Goal: Information Seeking & Learning: Learn about a topic

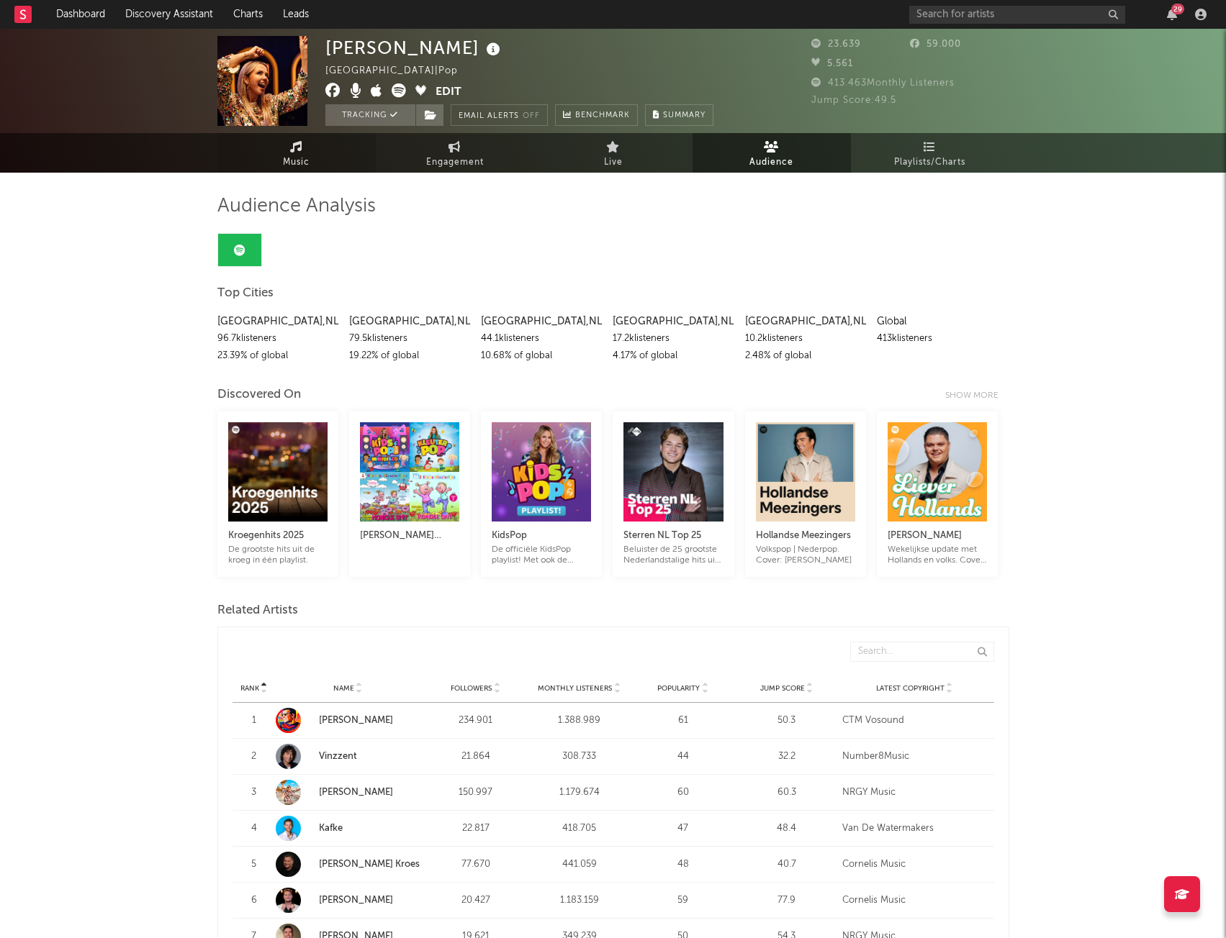
click at [273, 162] on link "Music" at bounding box center [296, 153] width 158 height 40
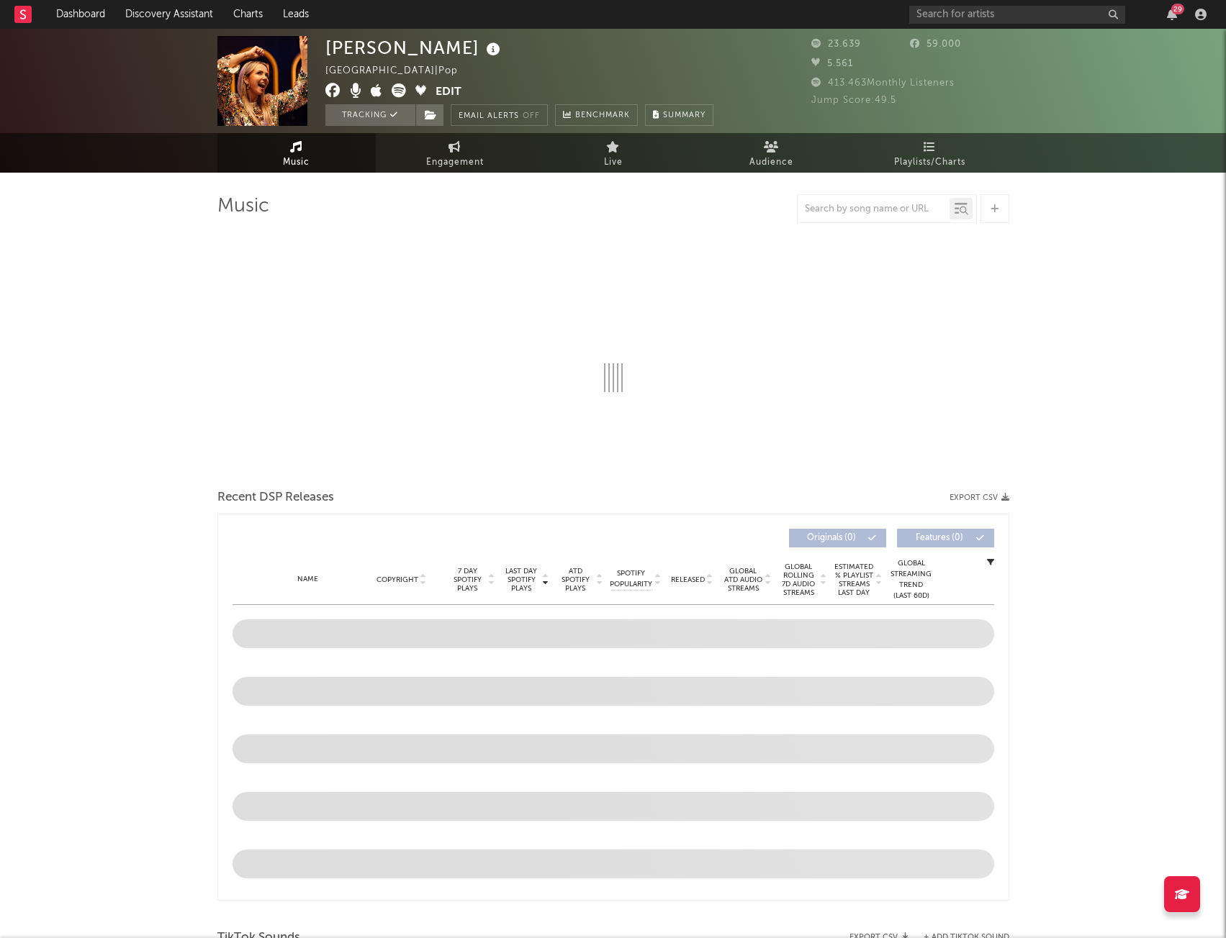
select select "6m"
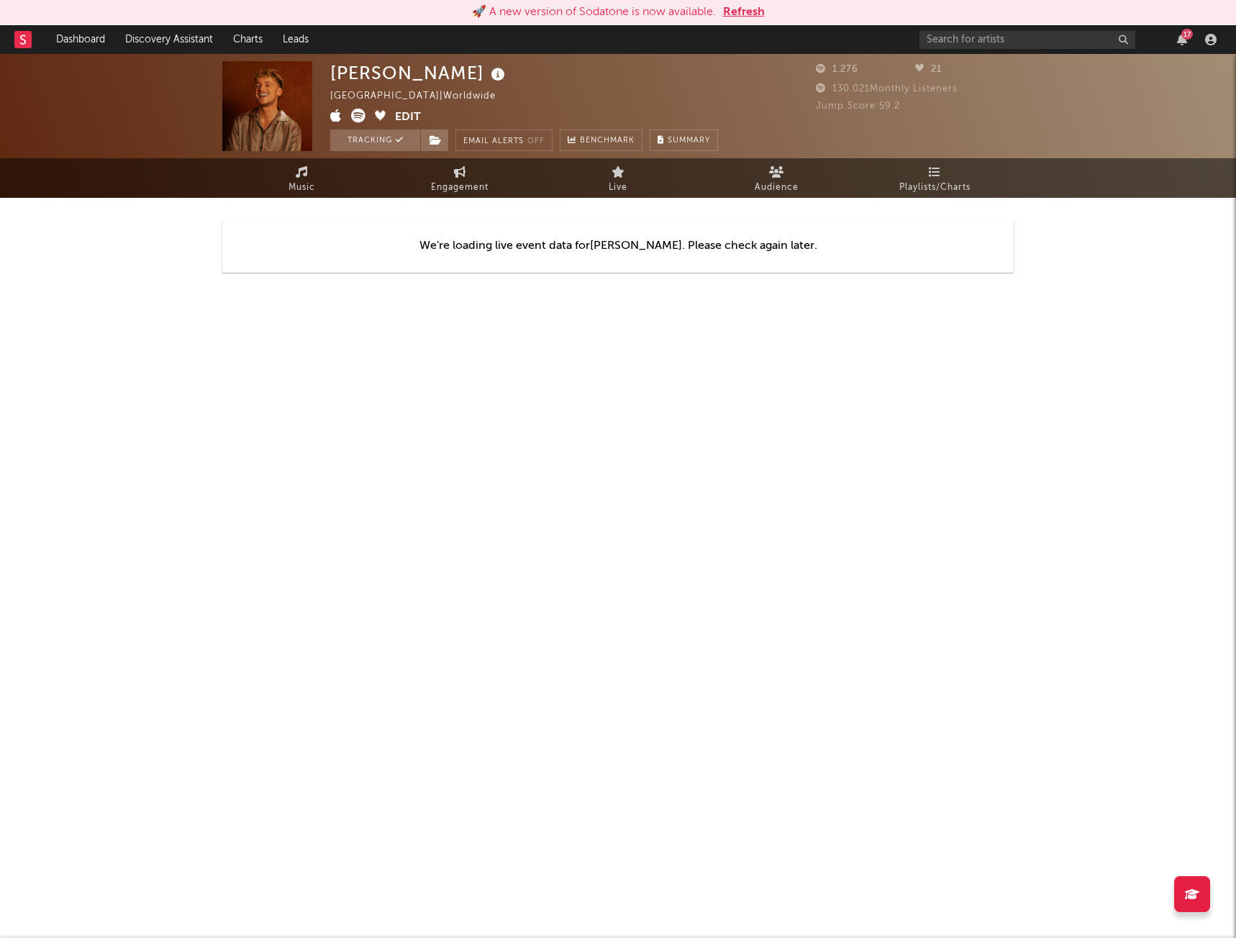
drag, startPoint x: 1181, startPoint y: 35, endPoint x: 1172, endPoint y: 38, distance: 9.8
click at [920, 35] on button "17" at bounding box center [1182, 40] width 10 height 12
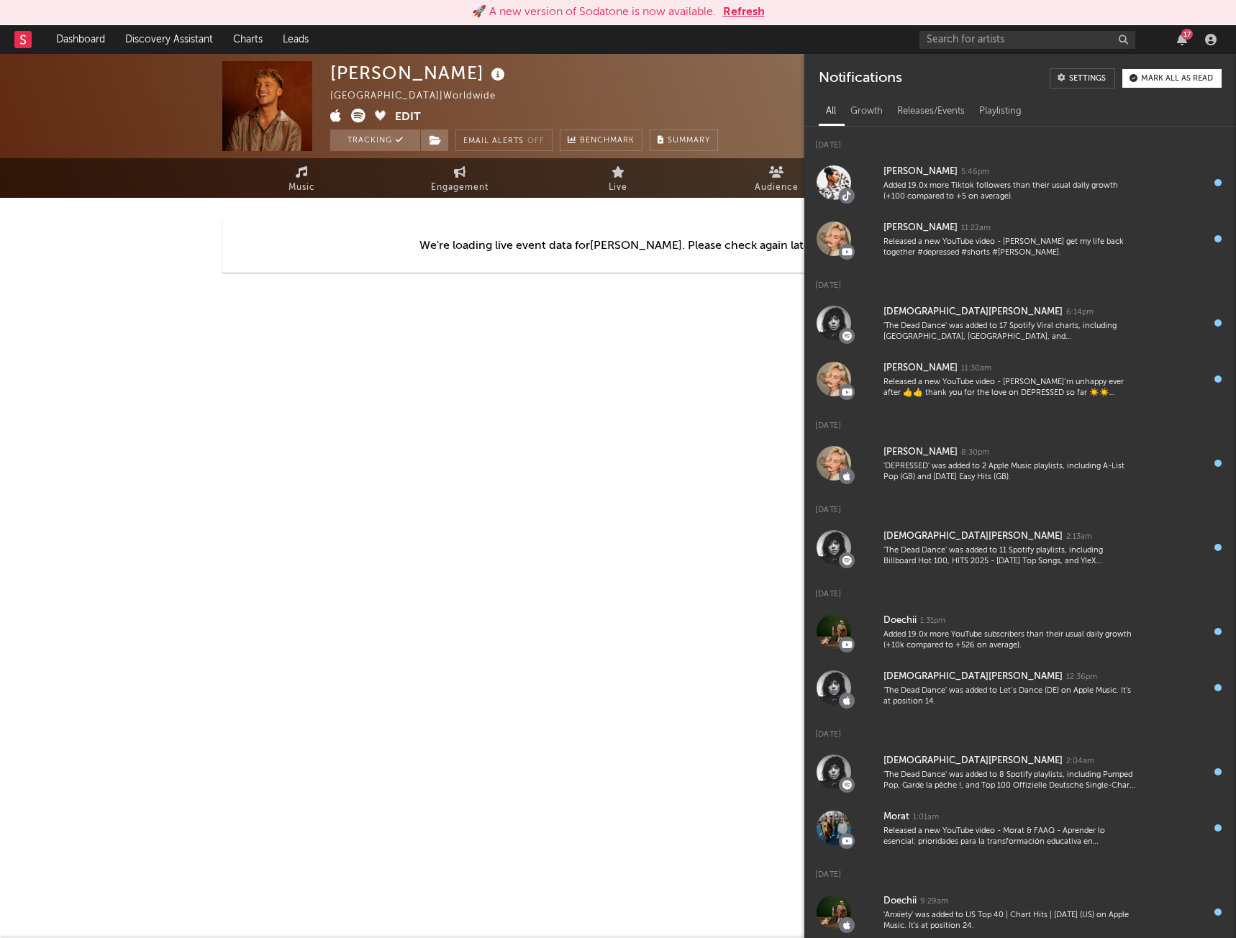
click at [625, 338] on html "🚀 A new version of Sodatone is now available. Refresh Dashboard Discovery Assis…" at bounding box center [618, 169] width 1236 height 338
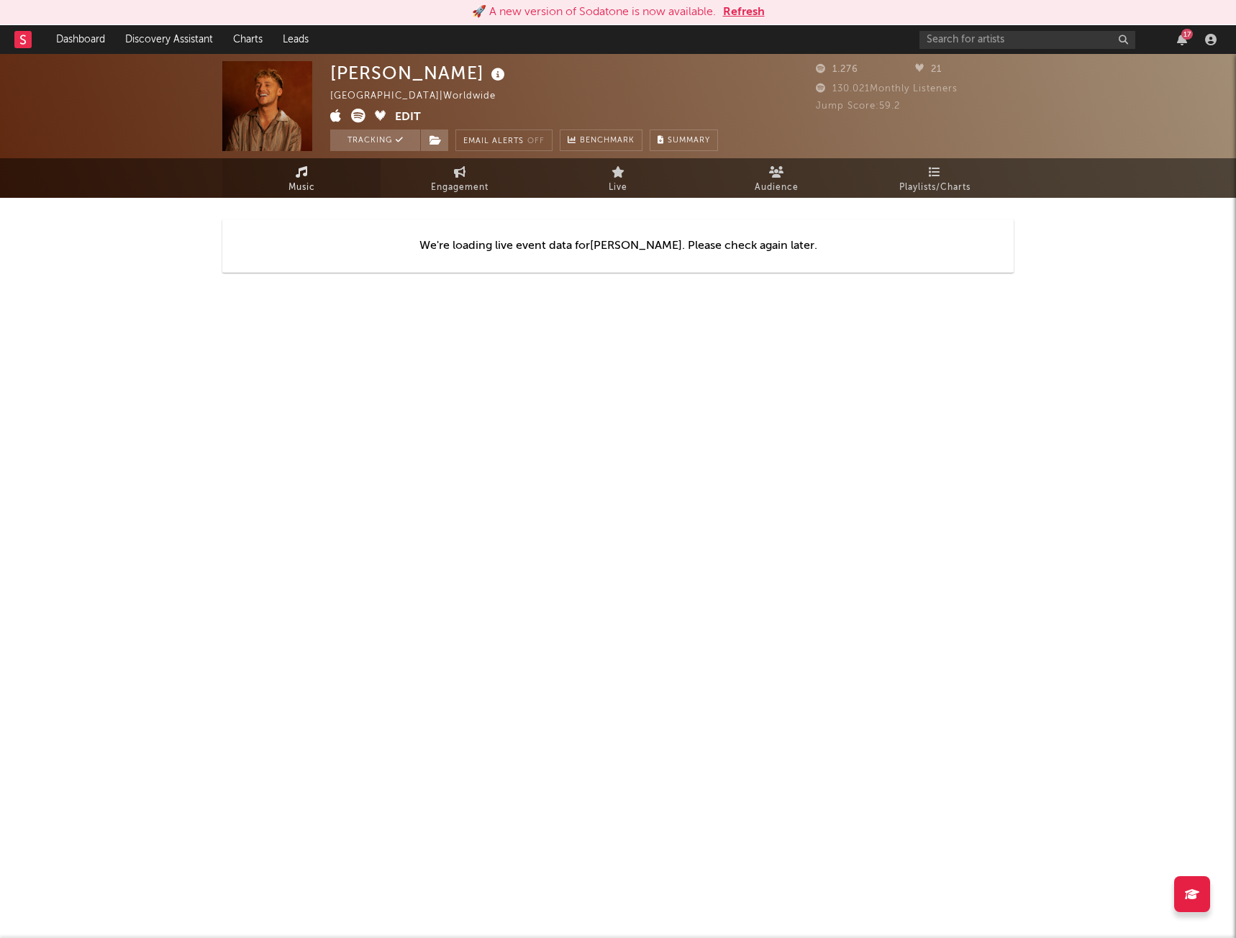
click at [299, 191] on span "Music" at bounding box center [302, 187] width 27 height 17
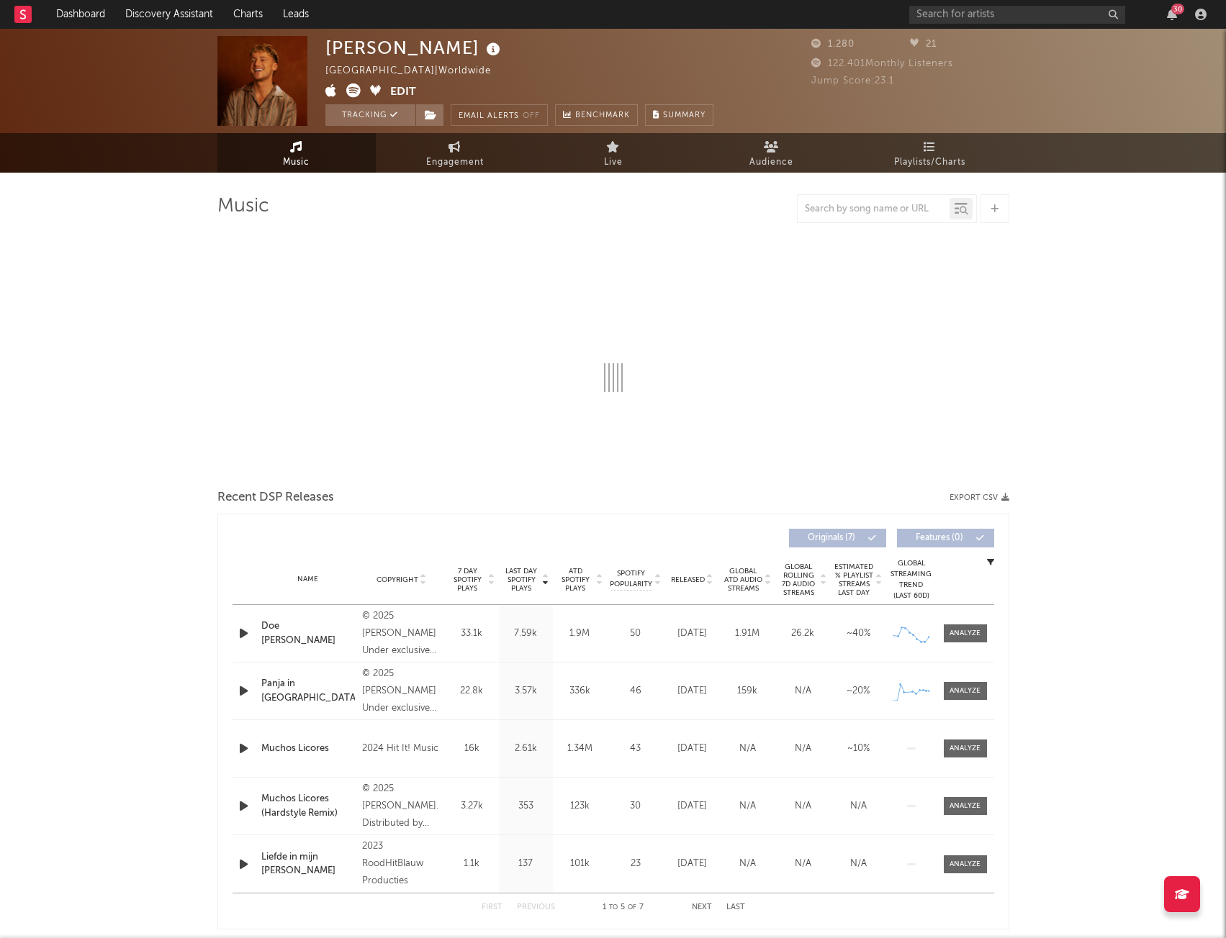
select select "6m"
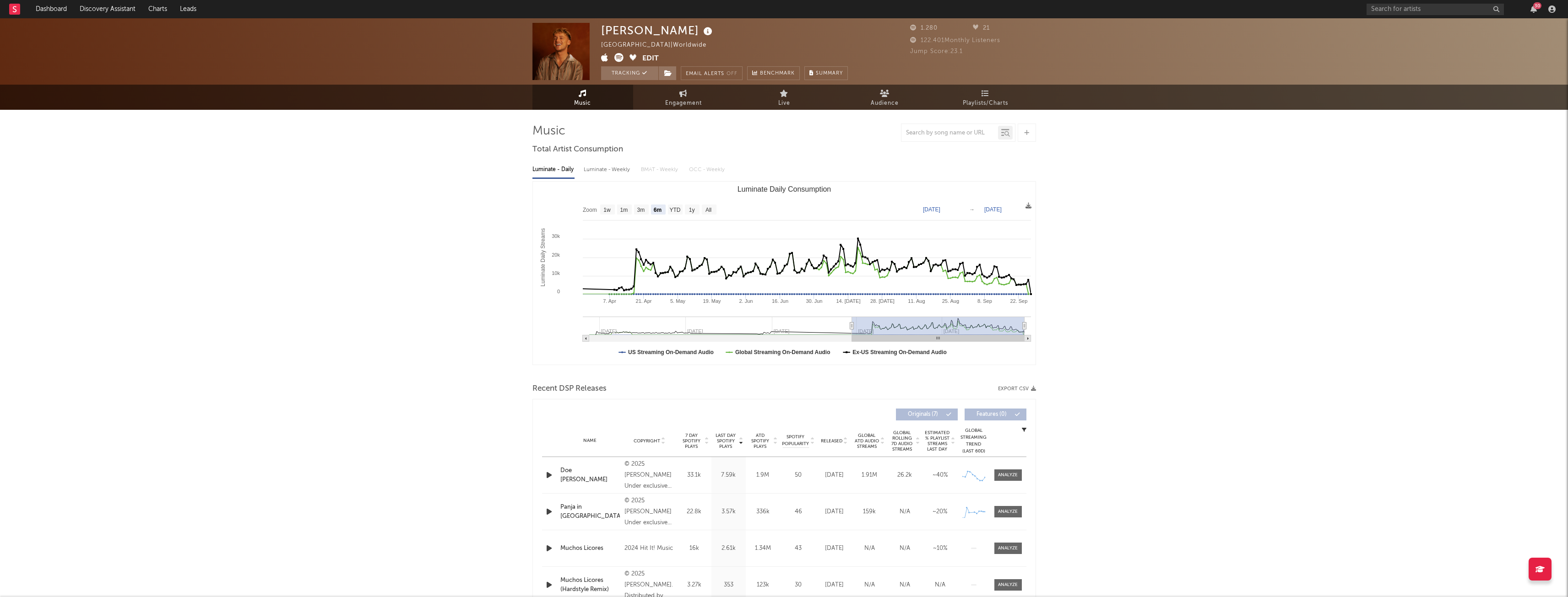
click at [779, 62] on div "Jari Hellegers Netherlands | Worldwide Edit Tracking Email Alerts Off Benchmark…" at bounding box center [784, 51] width 1568 height 66
